Goal: Task Accomplishment & Management: Manage account settings

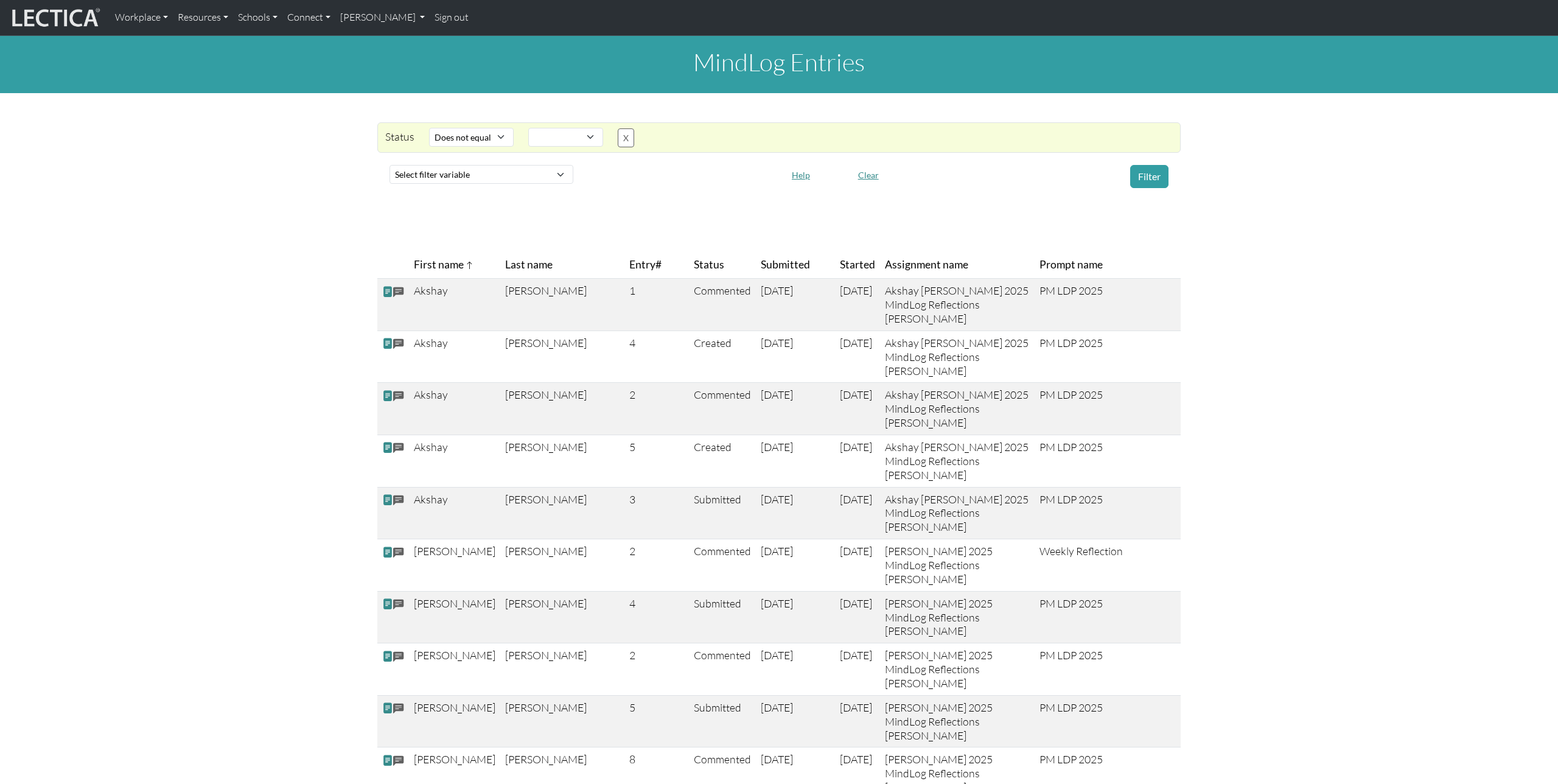
select select "not_iexact"
select select
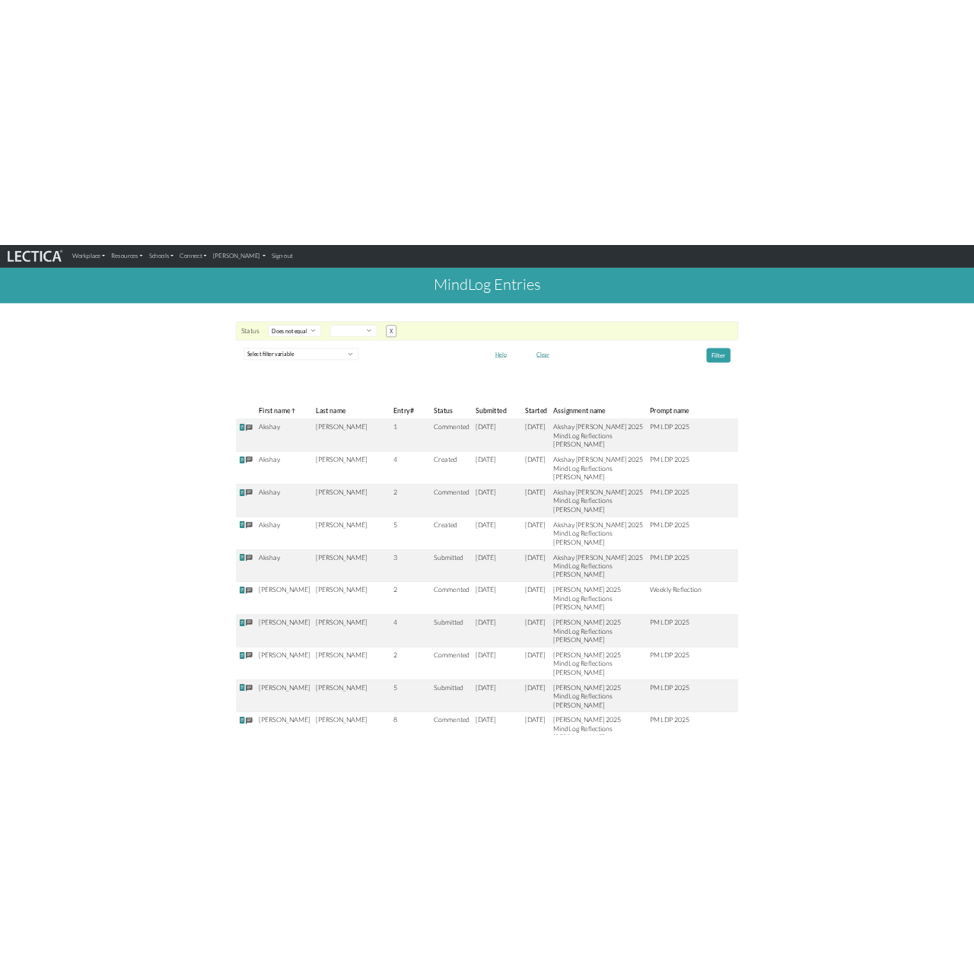
scroll to position [4749, 0]
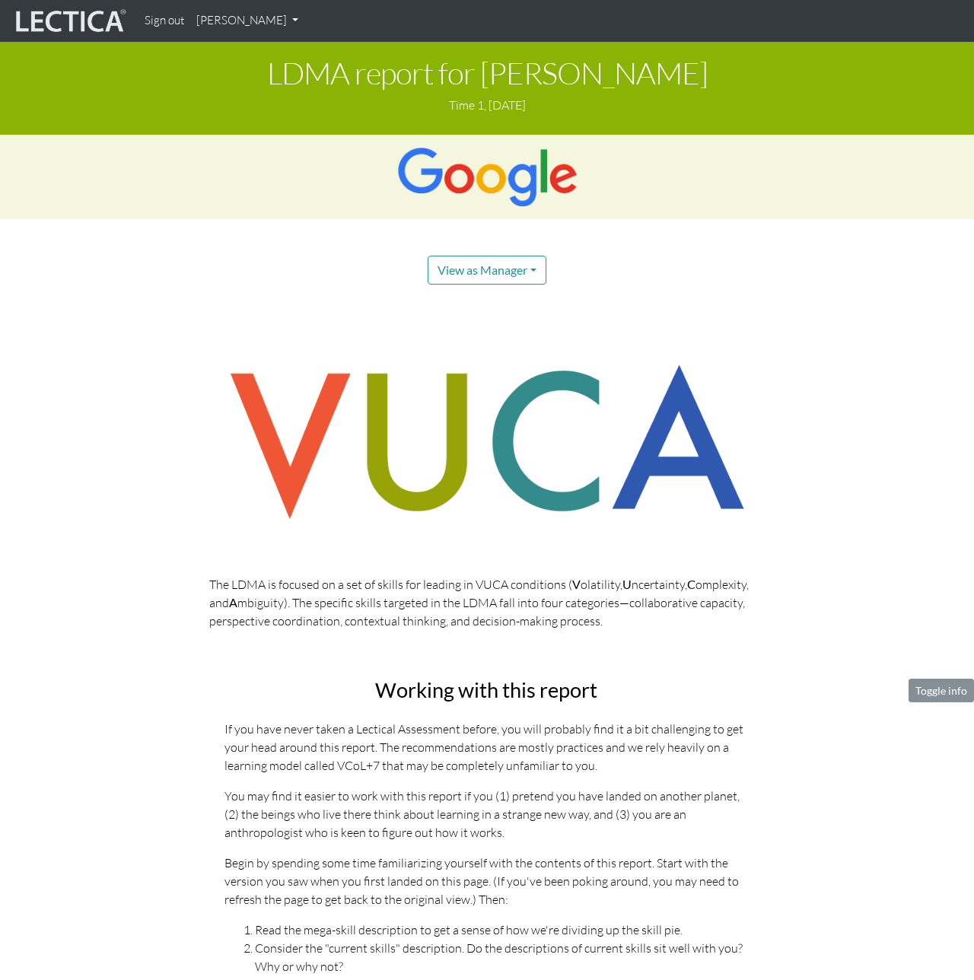
click at [353, 164] on div at bounding box center [487, 177] width 1004 height 84
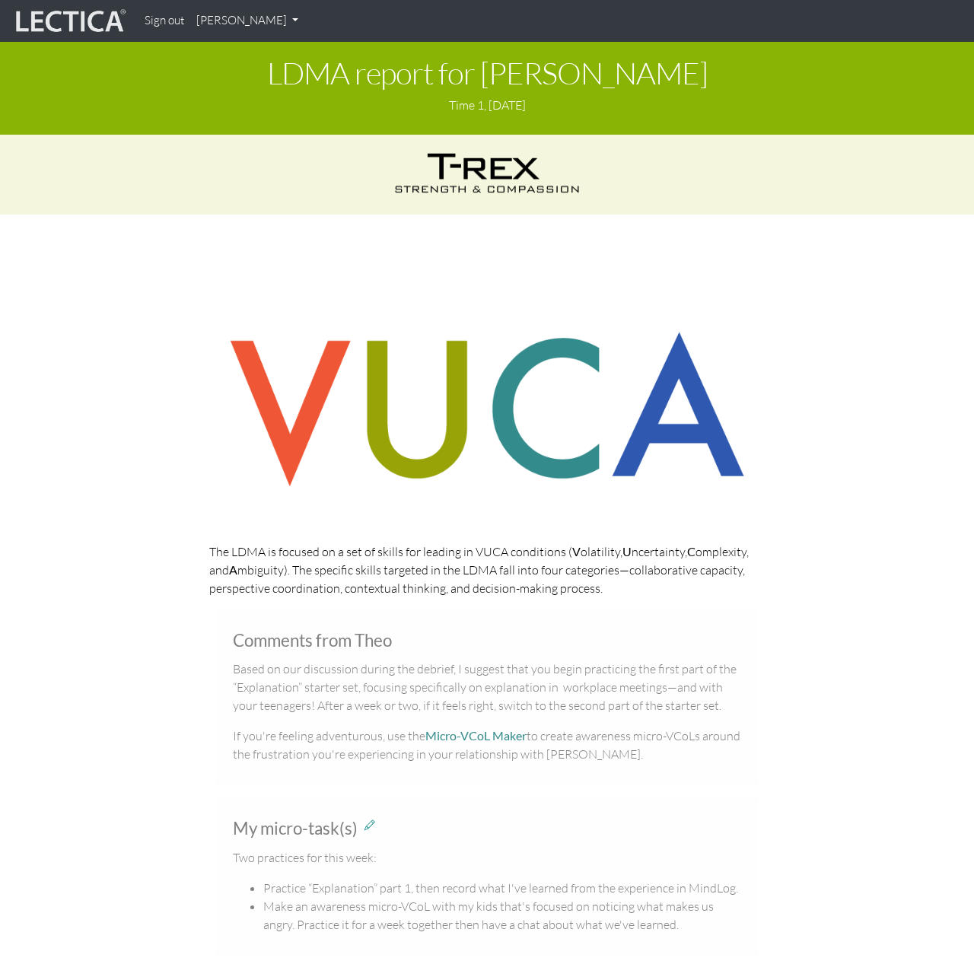
click at [261, 21] on link "Dorothy Toto" at bounding box center [247, 21] width 114 height 30
click at [170, 21] on link "Sign out" at bounding box center [164, 21] width 52 height 30
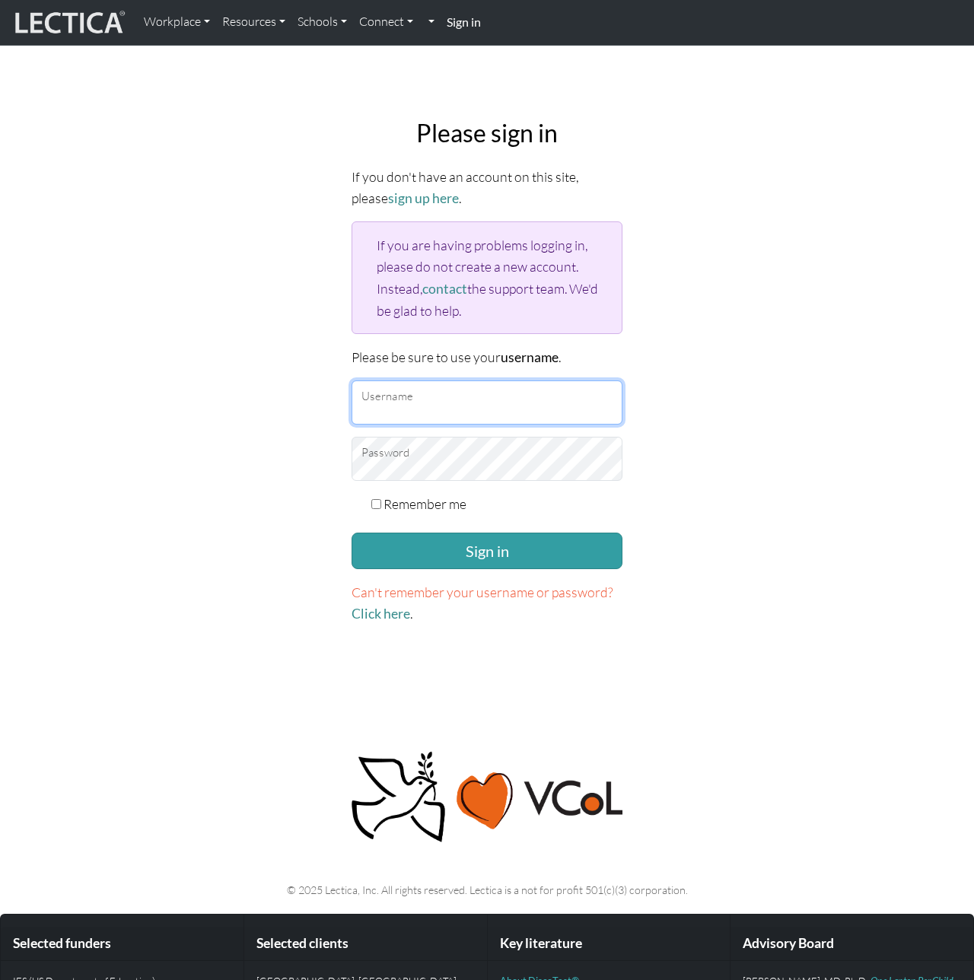
click at [445, 410] on input "Username" at bounding box center [486, 402] width 271 height 44
type input "nmaisano"
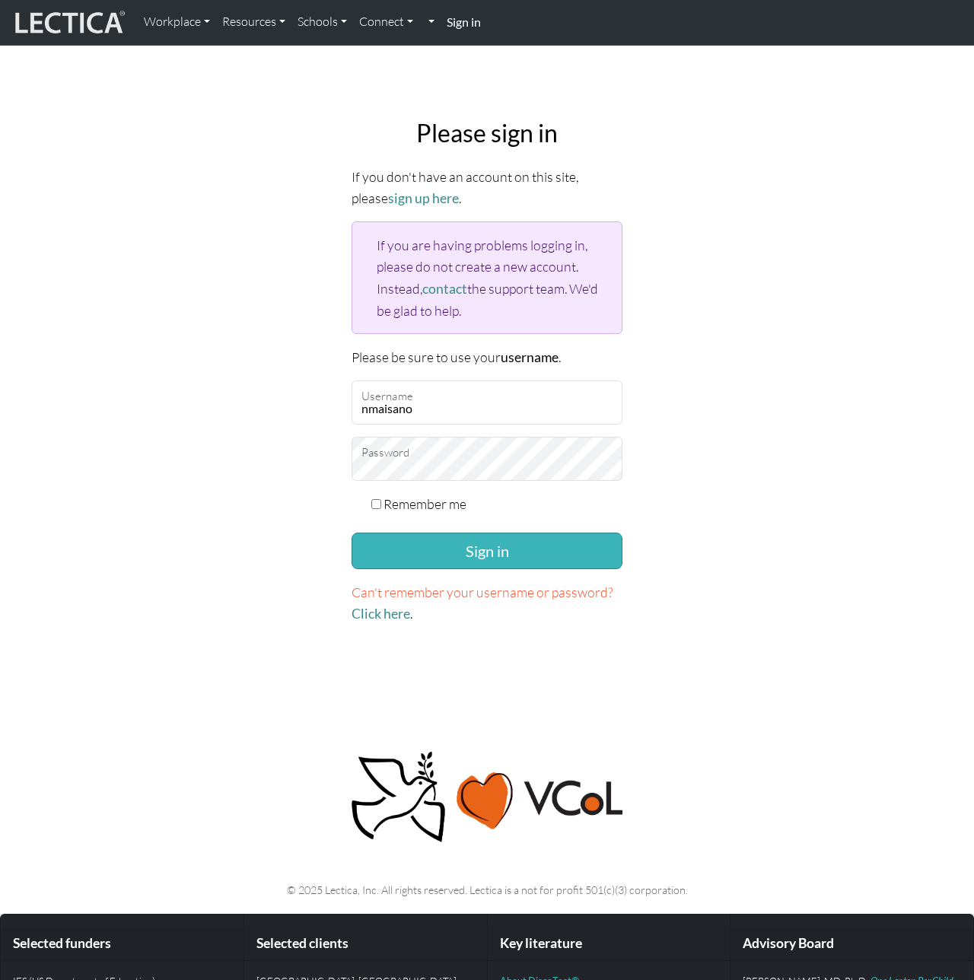
click at [423, 546] on button "Sign in" at bounding box center [486, 550] width 271 height 37
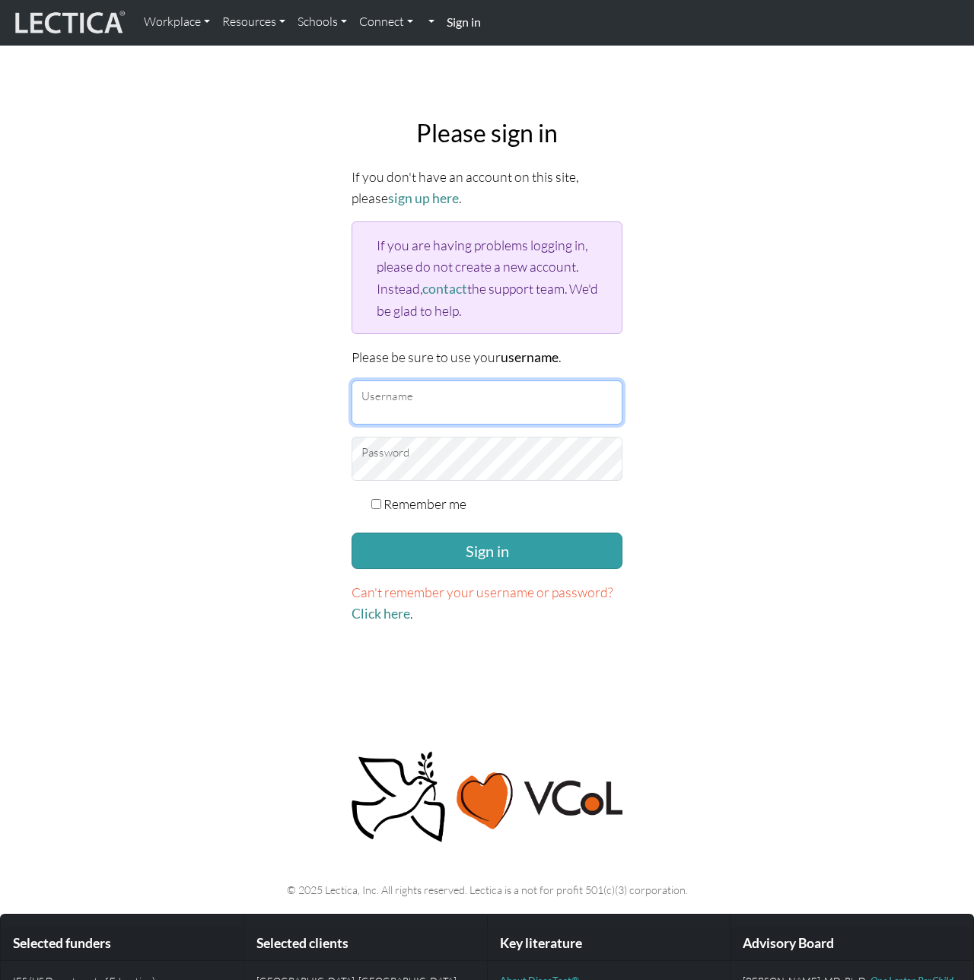
click at [425, 413] on input "Username" at bounding box center [486, 402] width 271 height 44
type input "dorothytoto"
checkbox input "true"
